Goal: Information Seeking & Learning: Learn about a topic

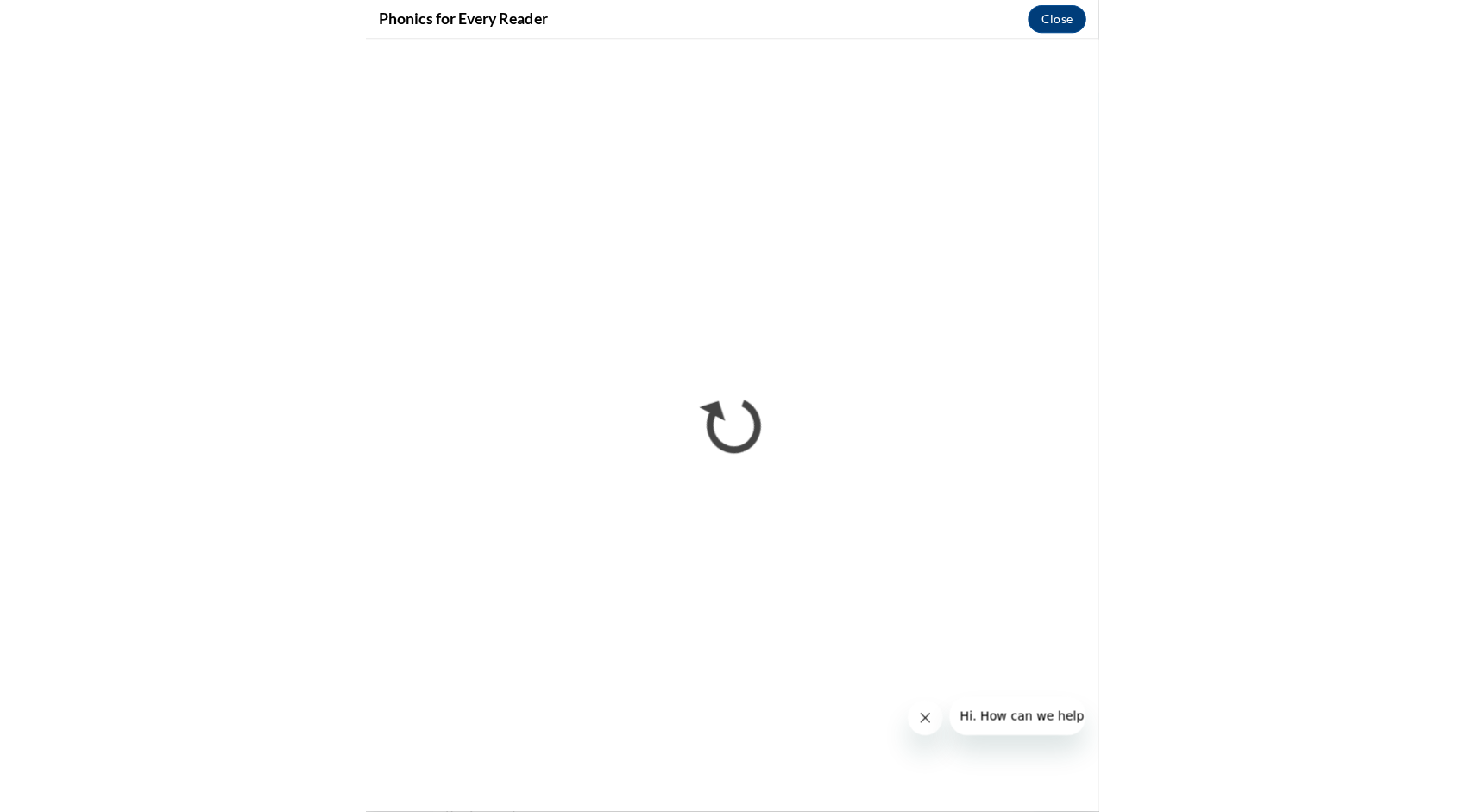
scroll to position [86, 0]
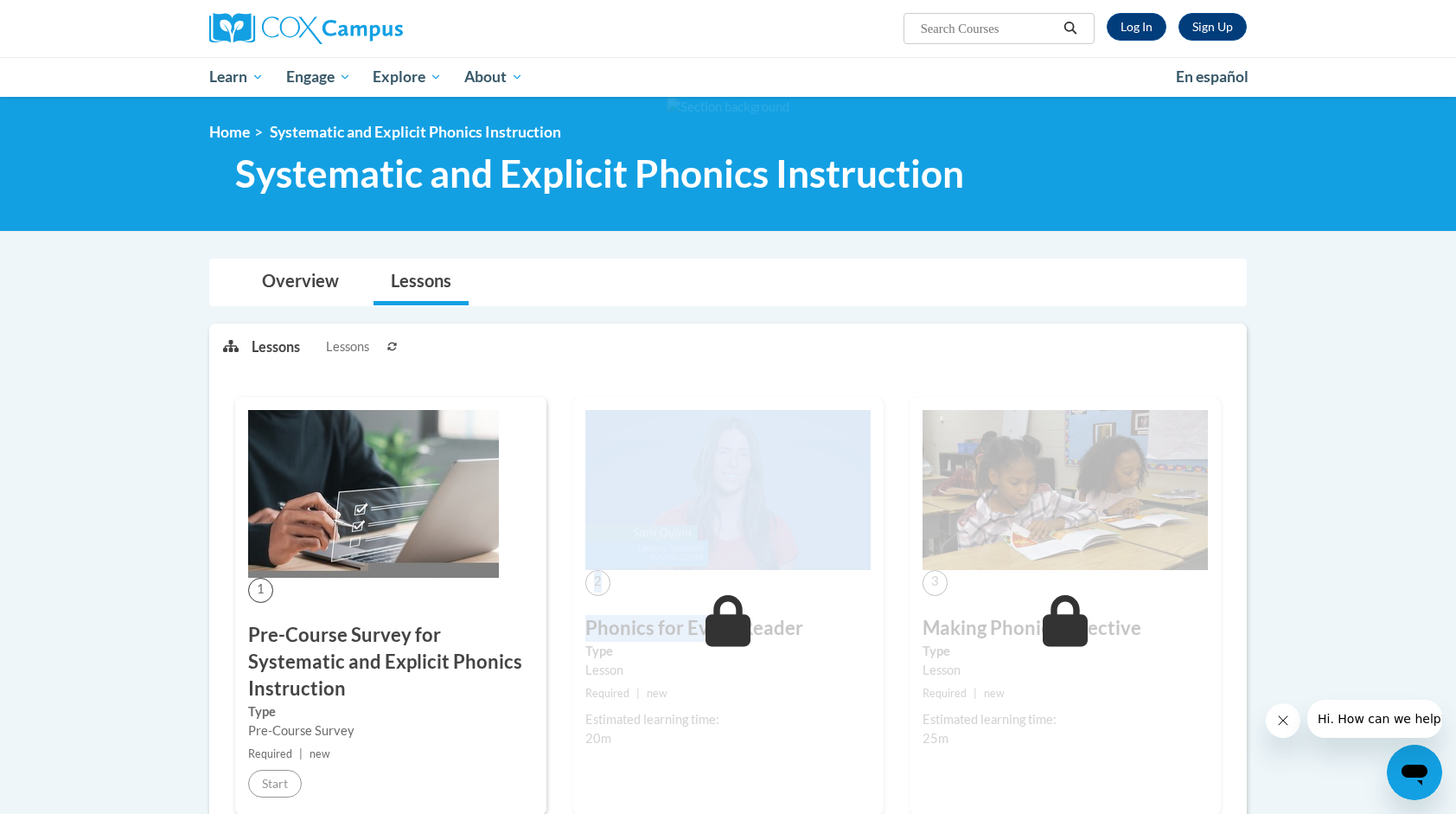
click at [699, 600] on div "2 Phonics for Every Reader Type Lesson Required | new Estimated learning time: …" at bounding box center [728, 621] width 337 height 448
click at [1121, 29] on link "Log In" at bounding box center [1136, 27] width 60 height 28
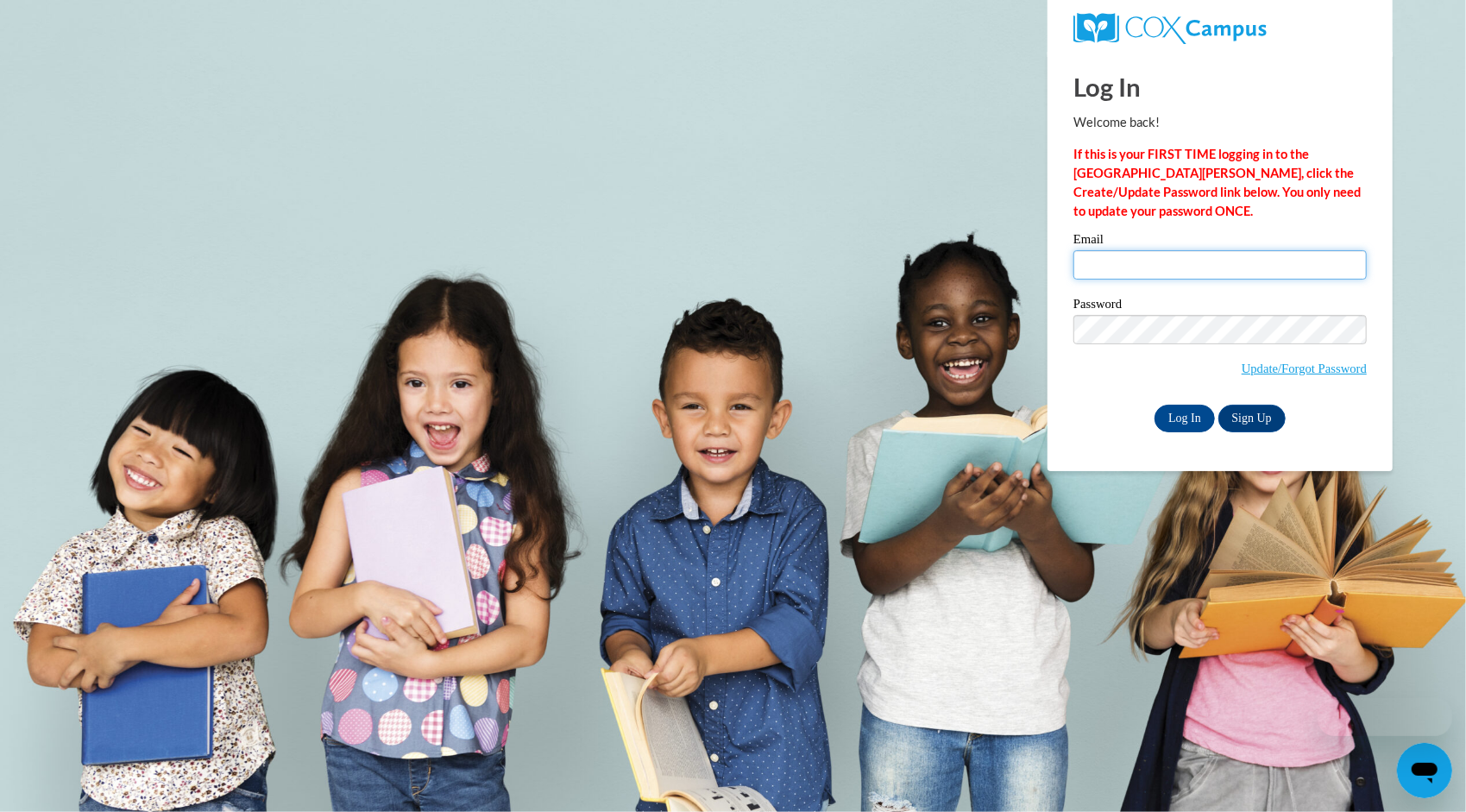
click at [1172, 268] on input "Email" at bounding box center [1220, 265] width 293 height 29
type input "[EMAIL_ADDRESS][DOMAIN_NAME][PERSON_NAME]"
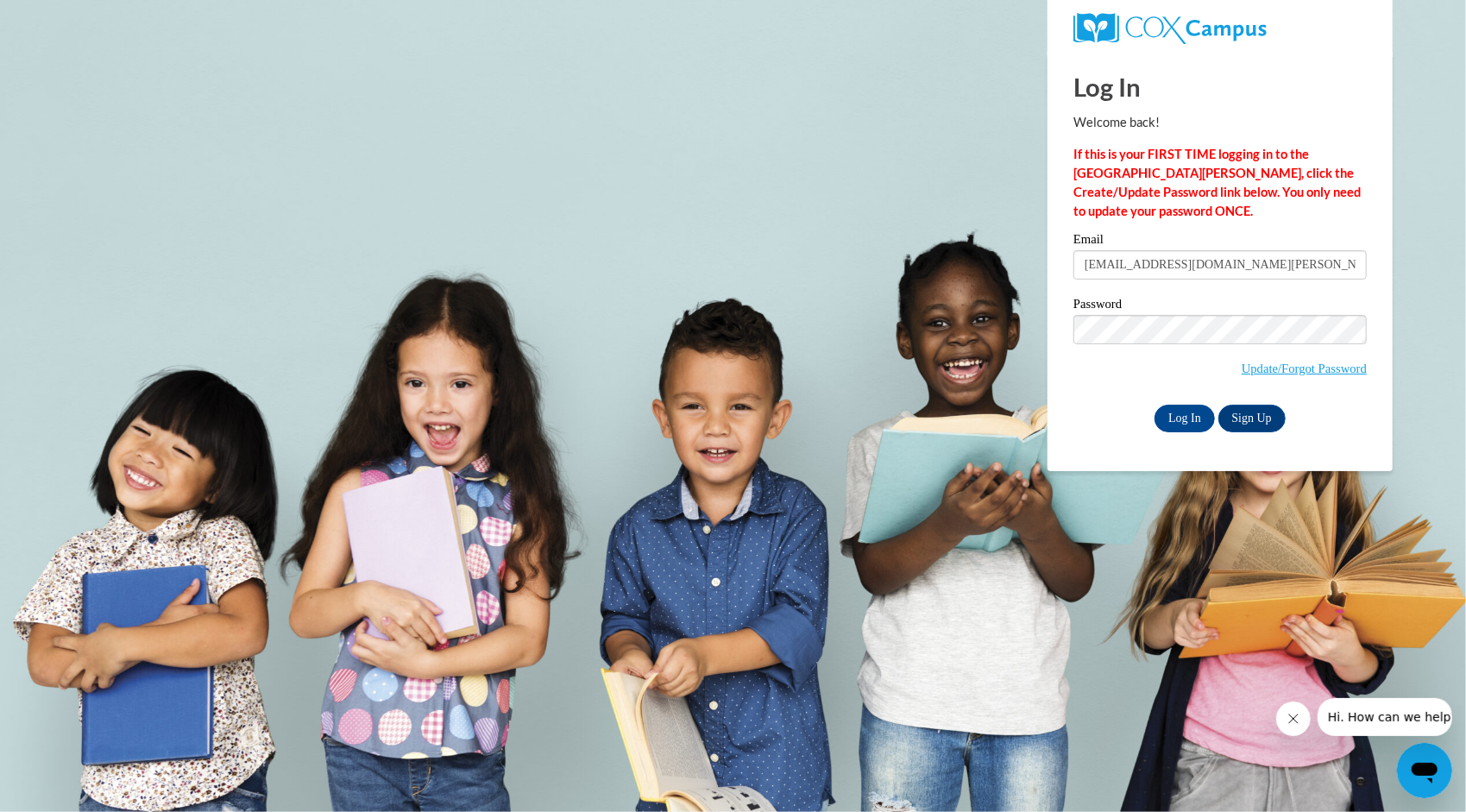
click at [1118, 299] on label "Password" at bounding box center [1220, 306] width 293 height 17
click at [1155, 405] on input "Log In" at bounding box center [1185, 419] width 60 height 28
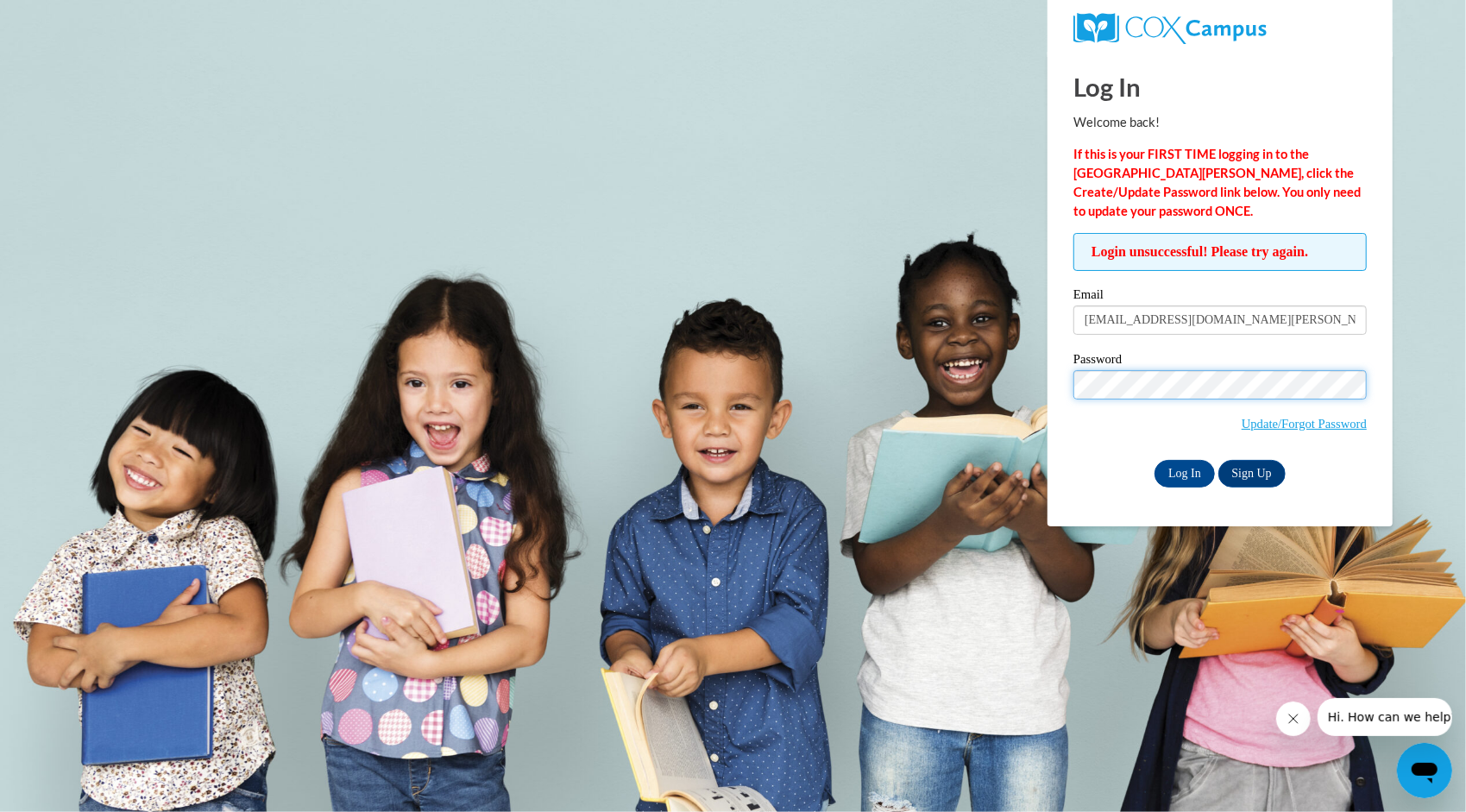
click at [1155, 460] on input "Log In" at bounding box center [1185, 474] width 60 height 28
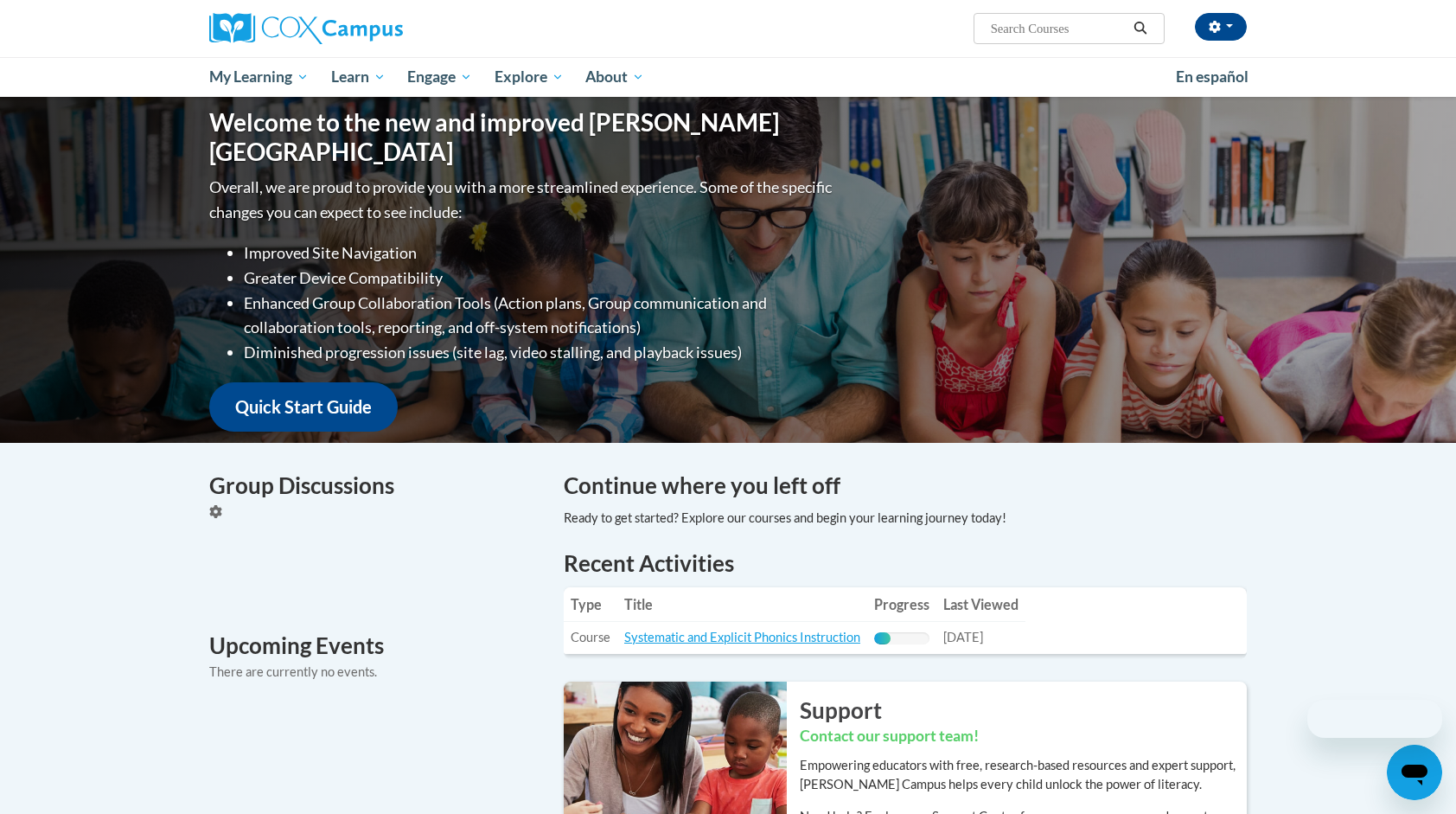
scroll to position [260, 0]
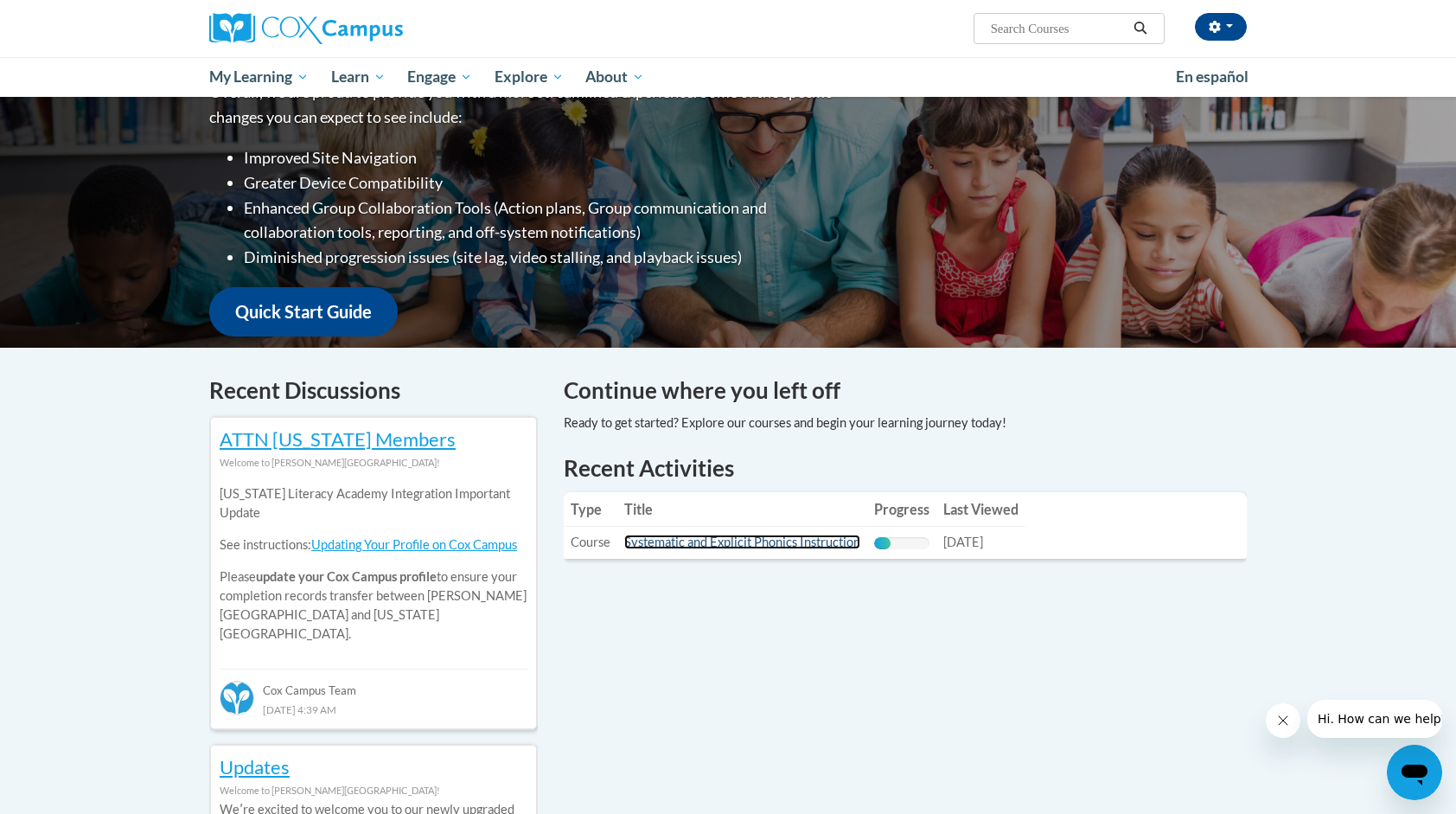
click at [797, 538] on link "Systematic and Explicit Phonics Instruction" at bounding box center [742, 542] width 236 height 15
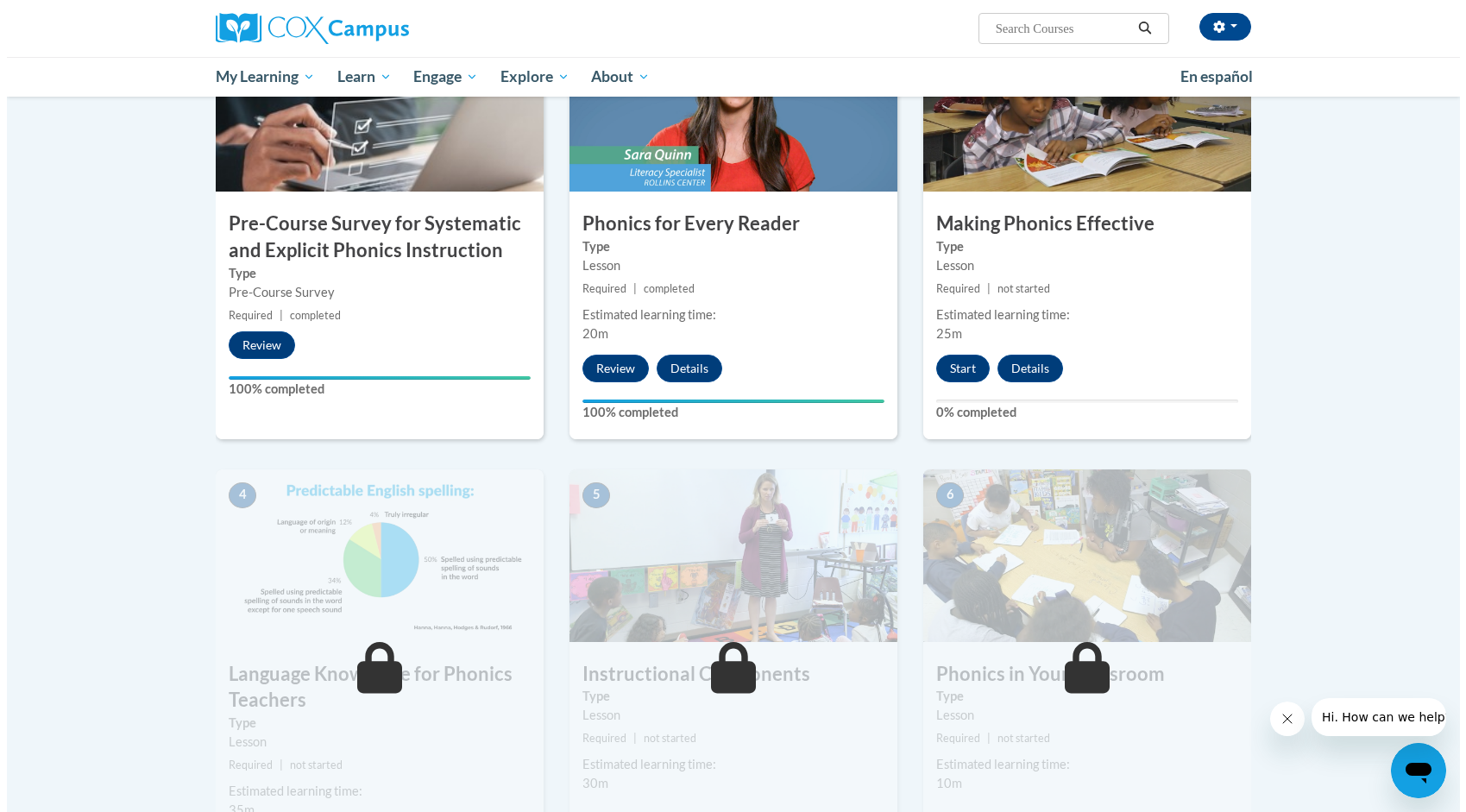
scroll to position [345, 0]
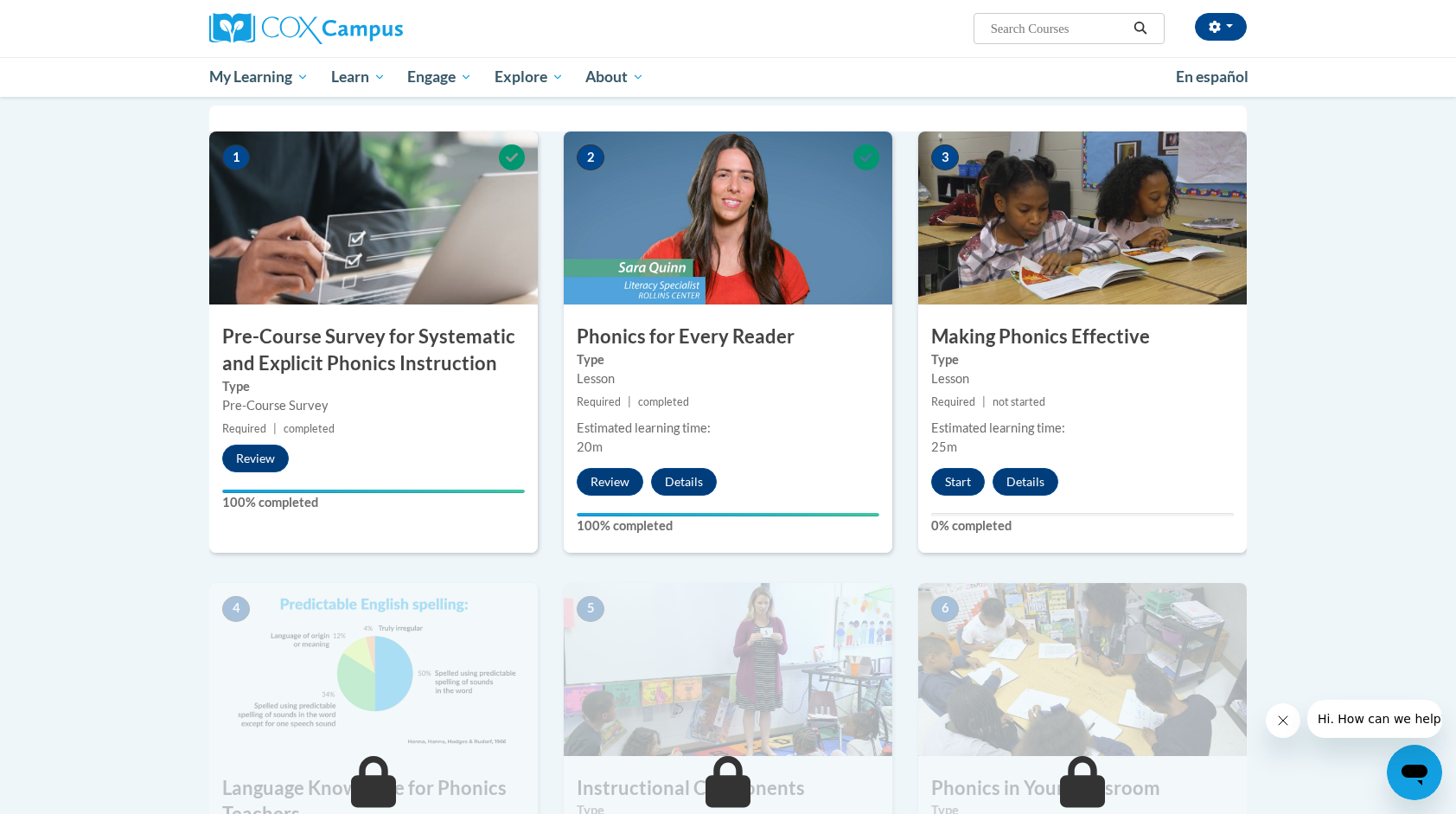
drag, startPoint x: 805, startPoint y: 512, endPoint x: 782, endPoint y: 555, distance: 48.8
drag, startPoint x: 782, startPoint y: 555, endPoint x: 608, endPoint y: 478, distance: 190.3
click at [608, 478] on button "Review" at bounding box center [610, 482] width 67 height 28
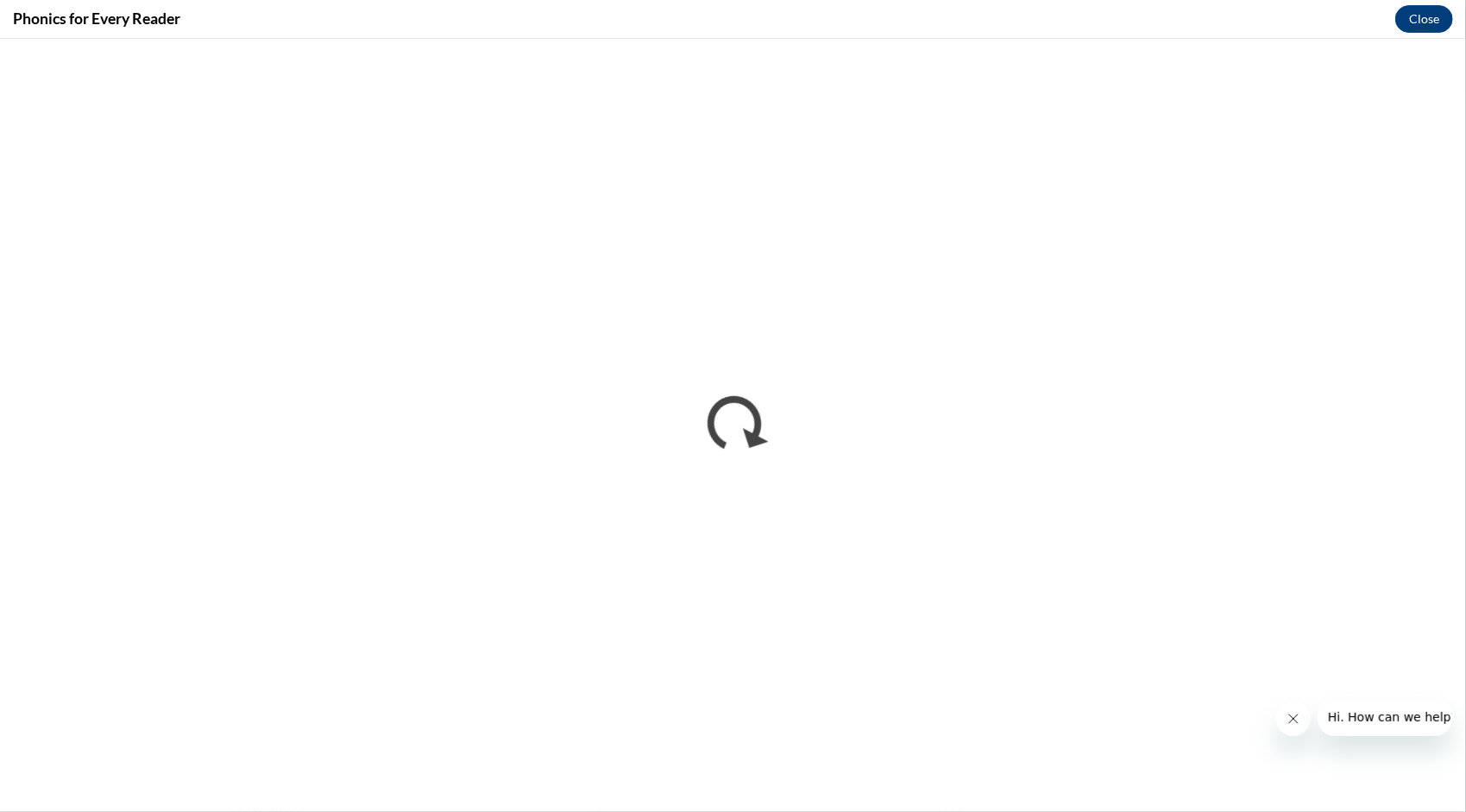
scroll to position [0, 0]
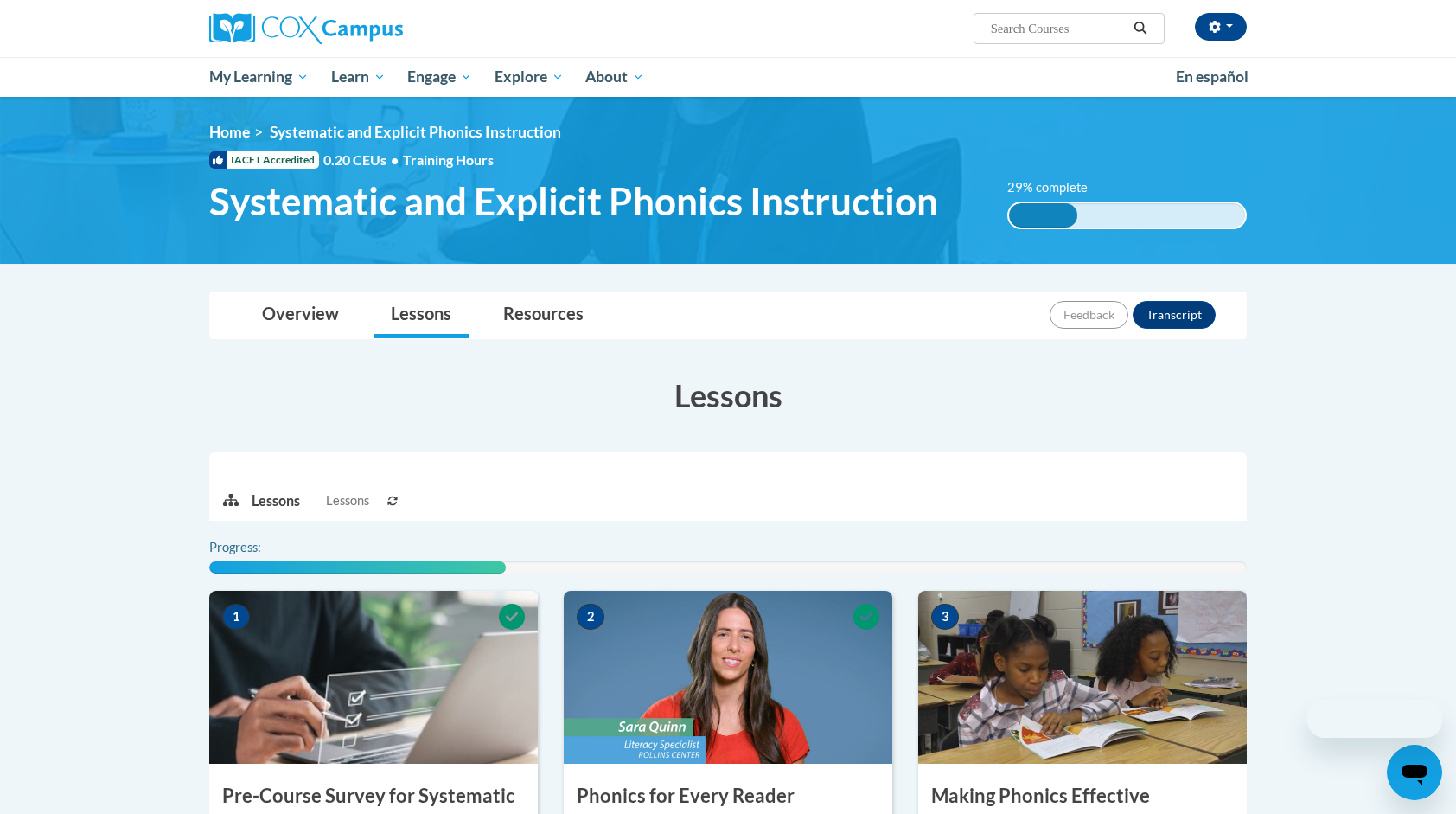
scroll to position [433, 0]
